Goal: Navigation & Orientation: Find specific page/section

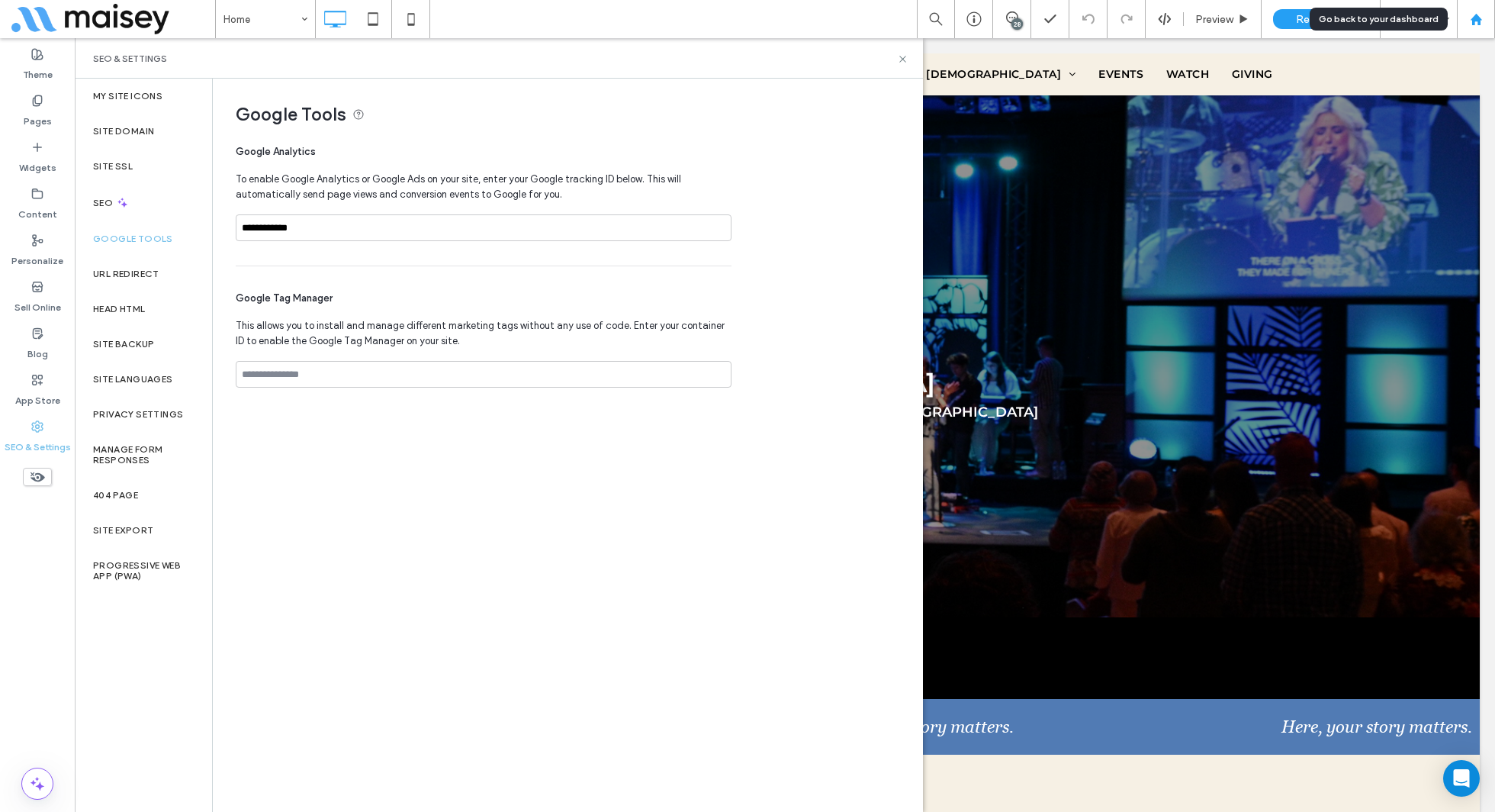
click at [1479, 7] on div at bounding box center [1475, 19] width 38 height 38
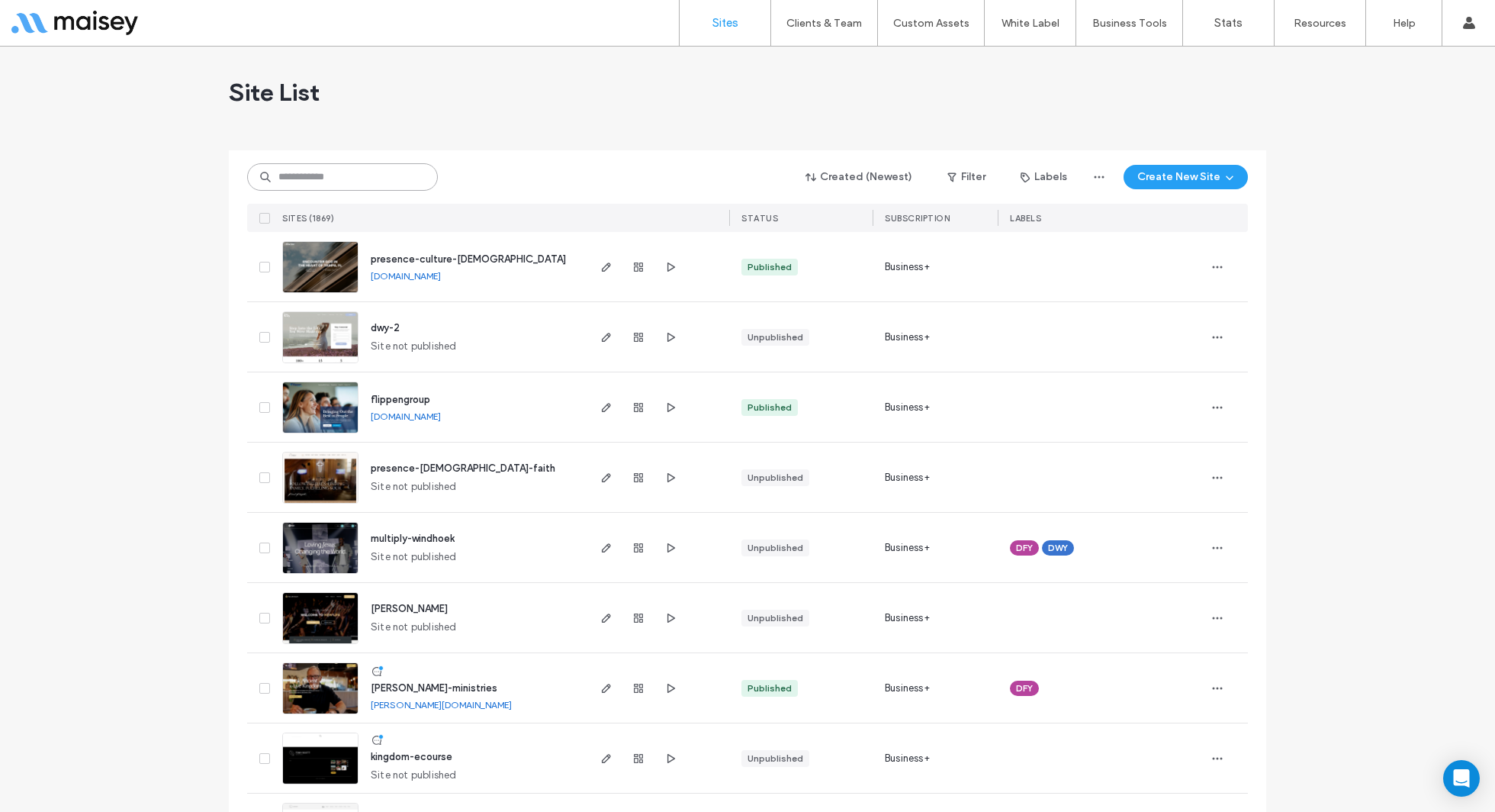
click at [367, 179] on input at bounding box center [342, 177] width 191 height 27
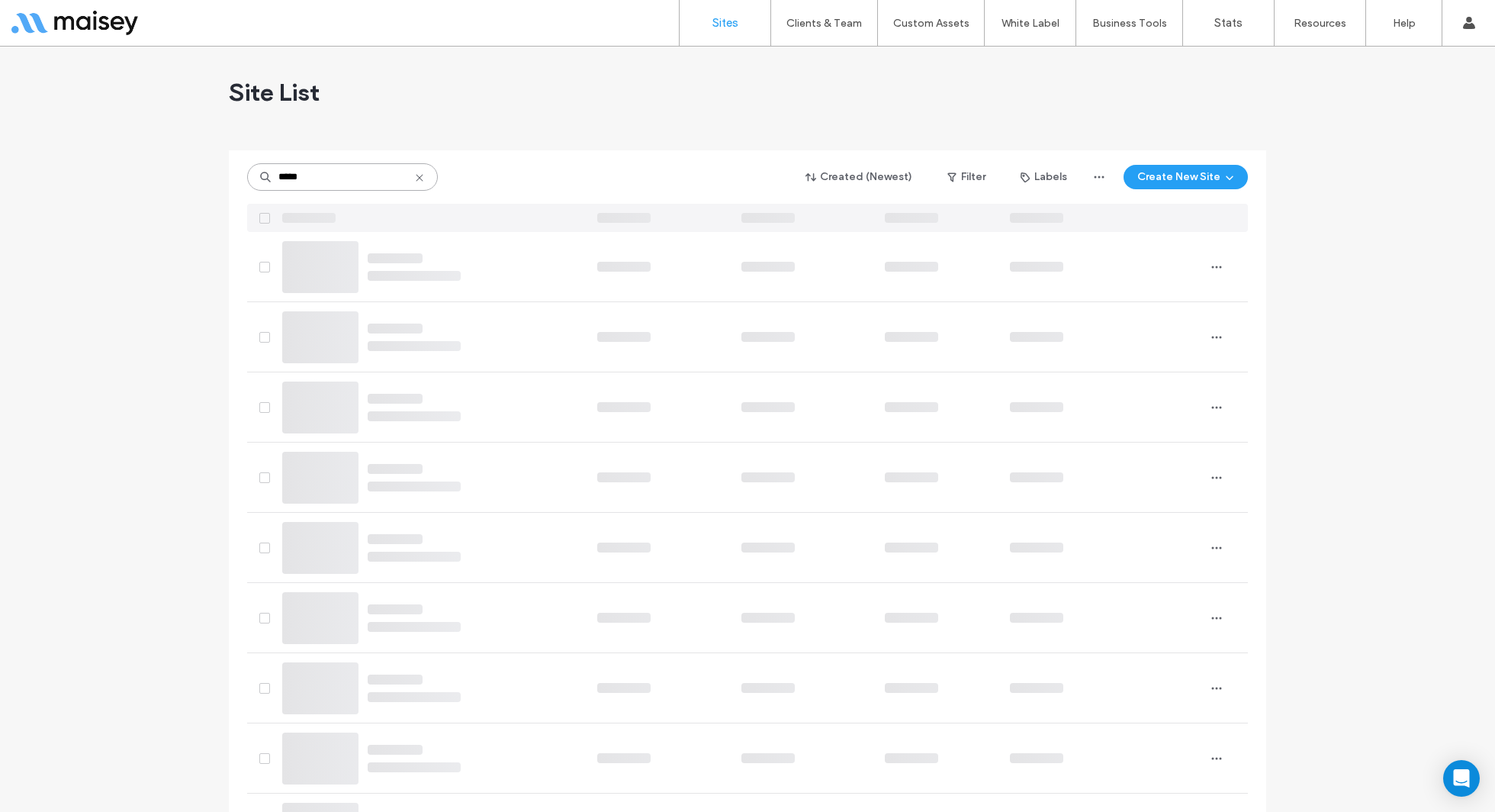
type input "*****"
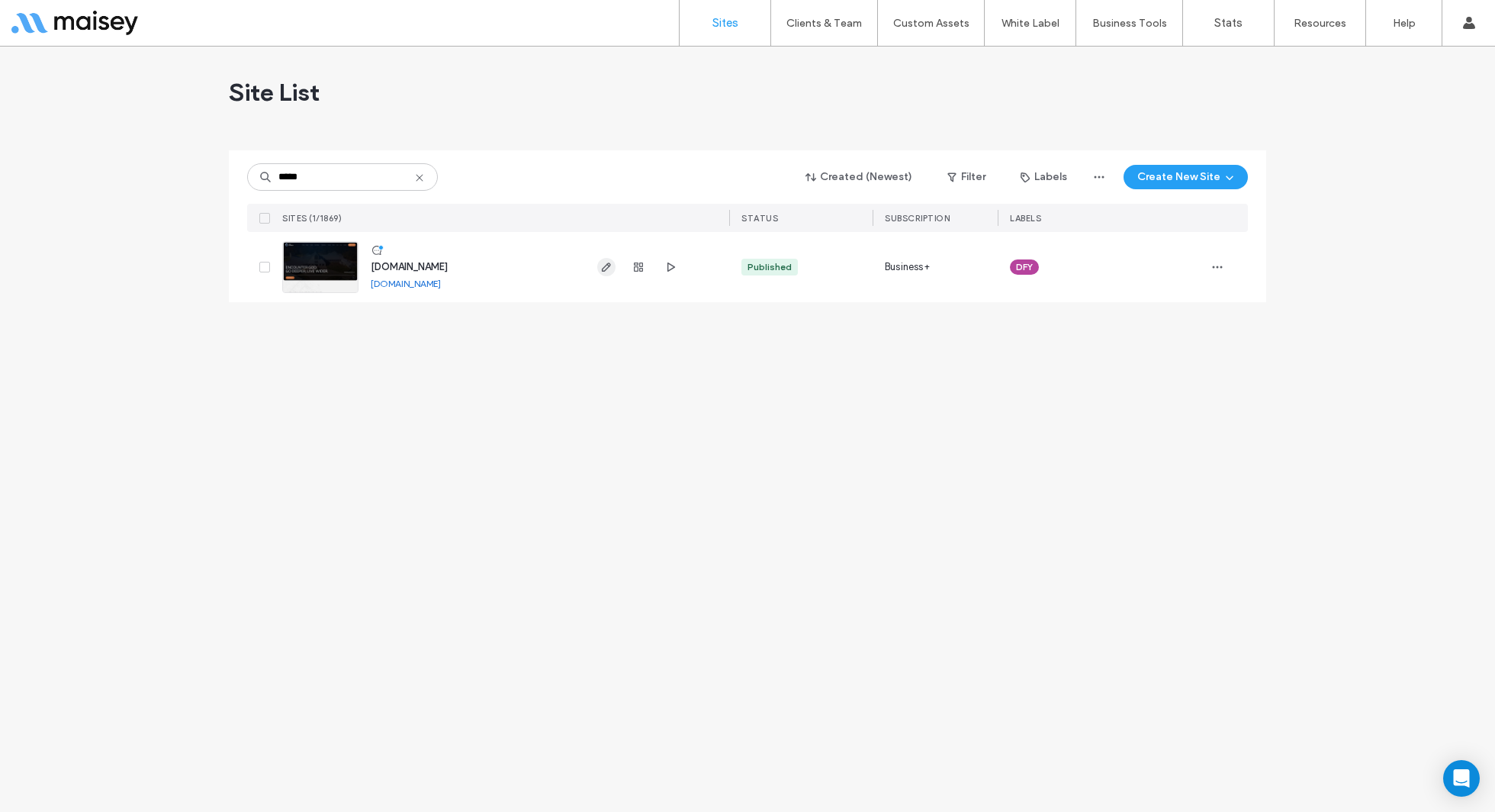
click at [612, 261] on icon "button" at bounding box center [606, 267] width 12 height 12
